Goal: Task Accomplishment & Management: Manage account settings

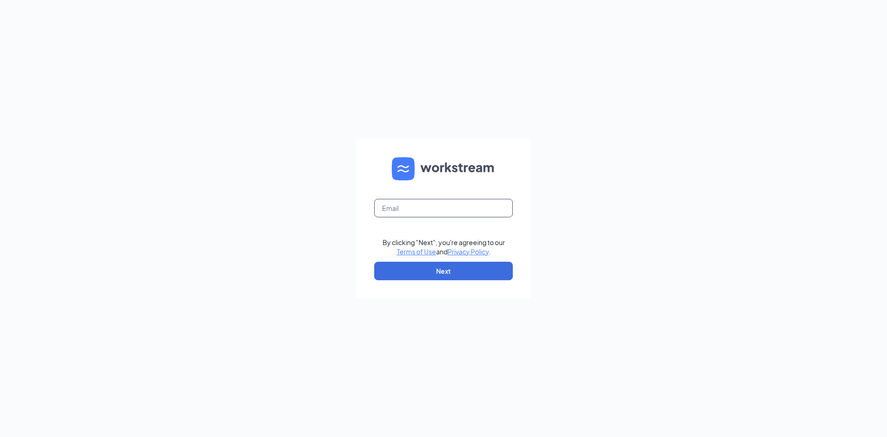
drag, startPoint x: 413, startPoint y: 212, endPoint x: 751, endPoint y: 95, distance: 358.2
click at [462, 208] on input "text" at bounding box center [443, 208] width 139 height 18
type input "[EMAIL_ADDRESS][DOMAIN_NAME]"
click at [374, 262] on button "Next" at bounding box center [443, 271] width 139 height 18
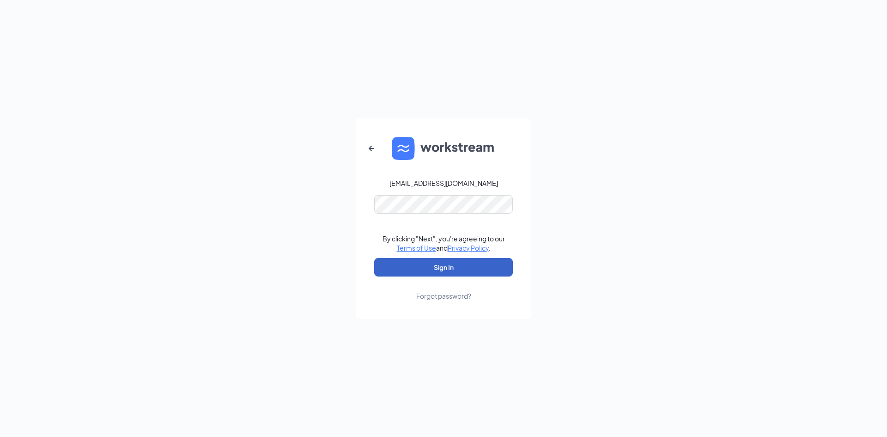
click at [436, 274] on button "Sign In" at bounding box center [443, 267] width 139 height 18
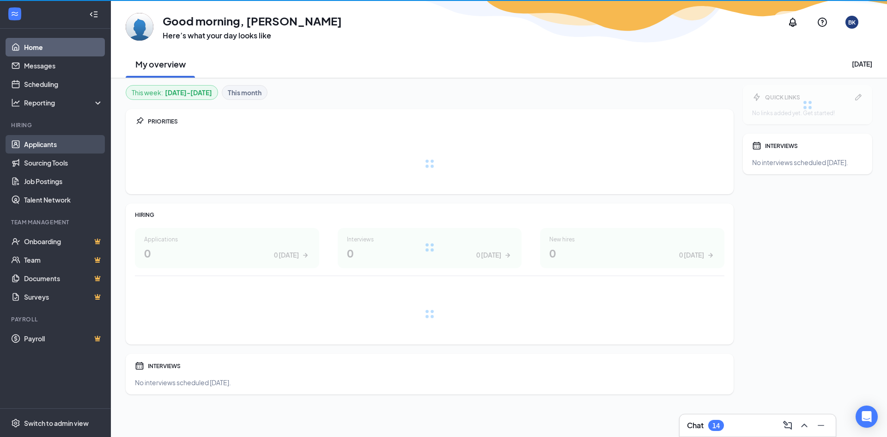
click at [49, 144] on link "Applicants" at bounding box center [63, 144] width 79 height 18
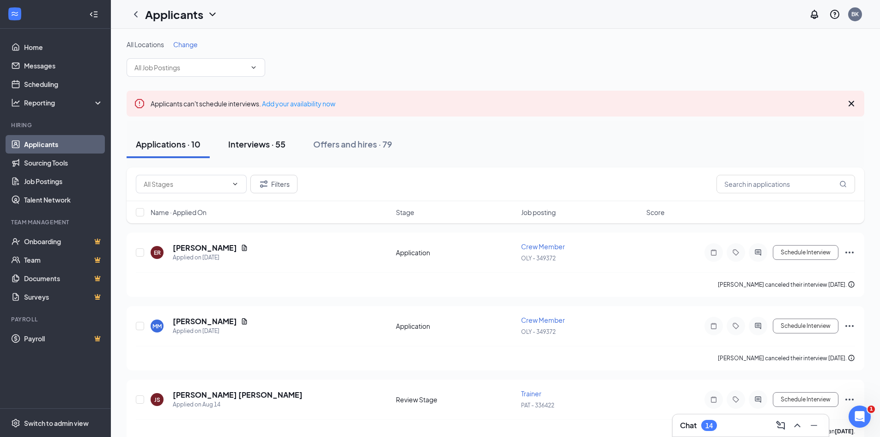
click at [257, 144] on div "Interviews · 55" at bounding box center [256, 144] width 57 height 12
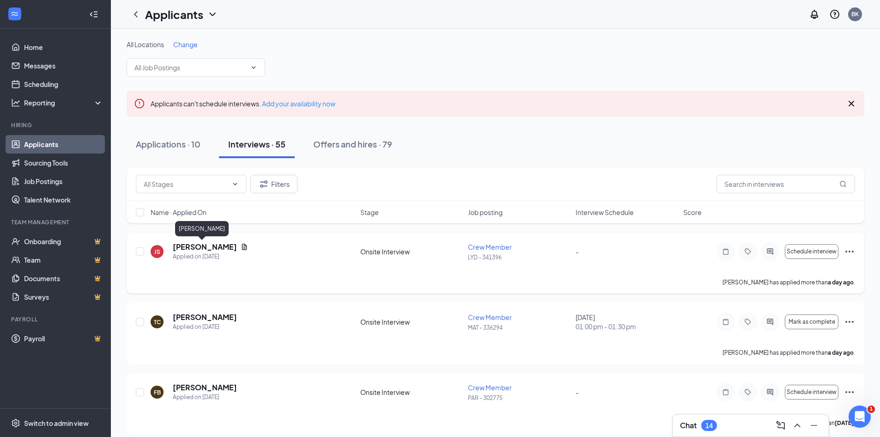
click at [201, 247] on h5 "[PERSON_NAME]" at bounding box center [205, 247] width 64 height 10
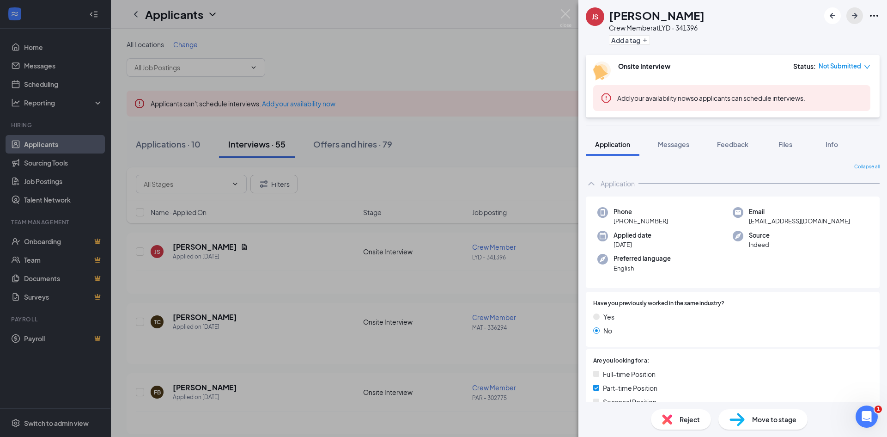
click at [856, 18] on icon "ArrowRight" at bounding box center [854, 15] width 11 height 11
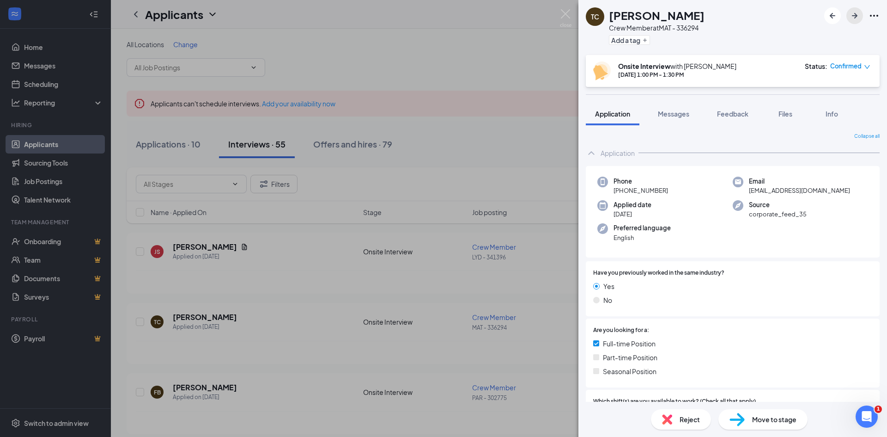
click at [852, 18] on icon "ArrowRight" at bounding box center [854, 15] width 11 height 11
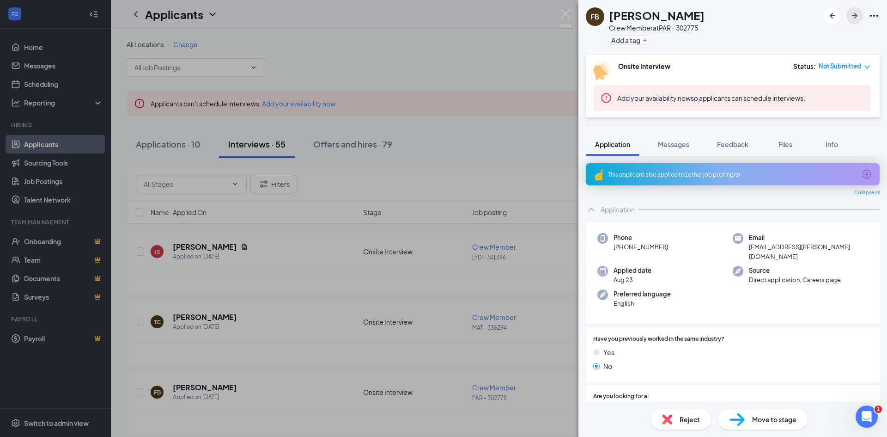
click at [854, 15] on icon "ArrowRight" at bounding box center [855, 16] width 6 height 6
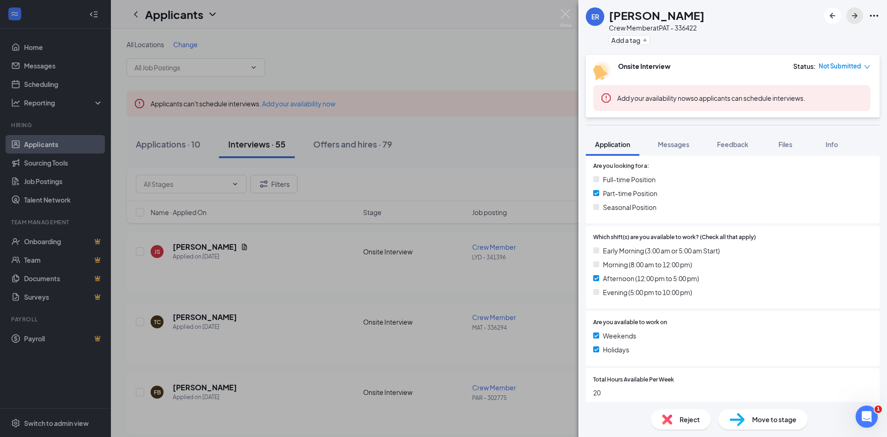
scroll to position [213, 0]
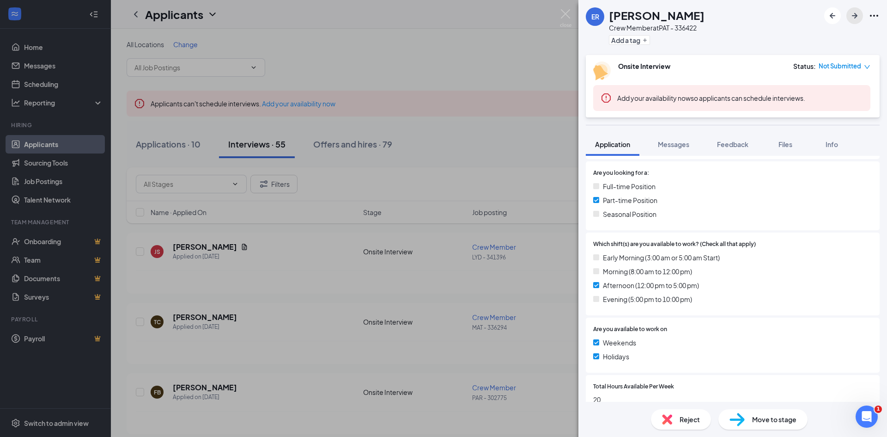
click at [858, 17] on icon "ArrowRight" at bounding box center [854, 15] width 11 height 11
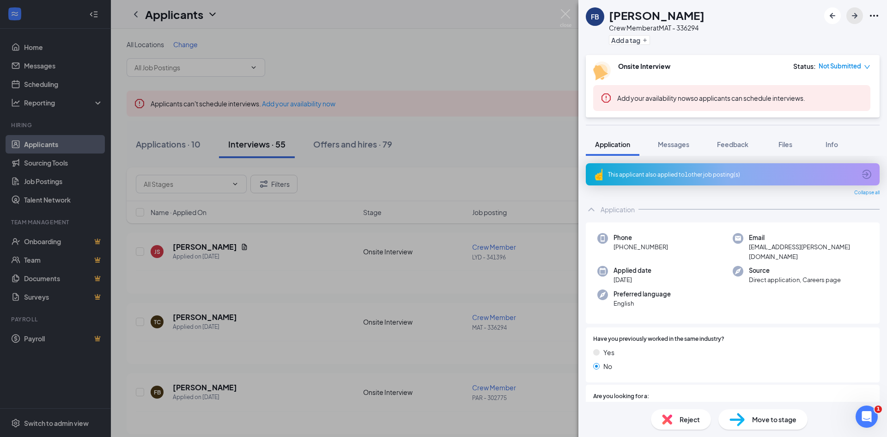
click at [855, 14] on icon "ArrowRight" at bounding box center [855, 16] width 6 height 6
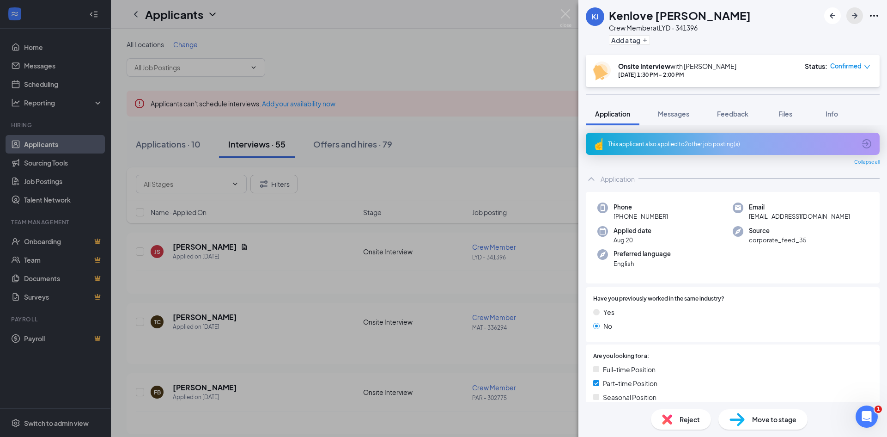
click at [854, 16] on icon "ArrowRight" at bounding box center [855, 16] width 6 height 6
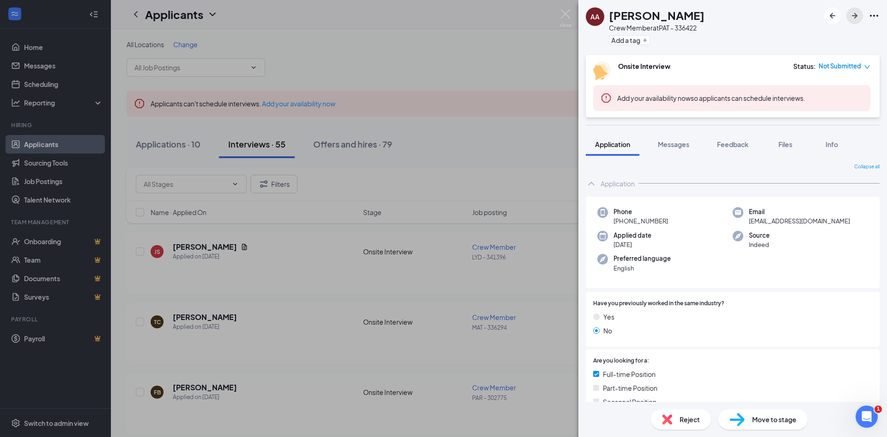
click at [853, 16] on icon "ArrowRight" at bounding box center [855, 16] width 6 height 6
